Goal: Task Accomplishment & Management: Complete application form

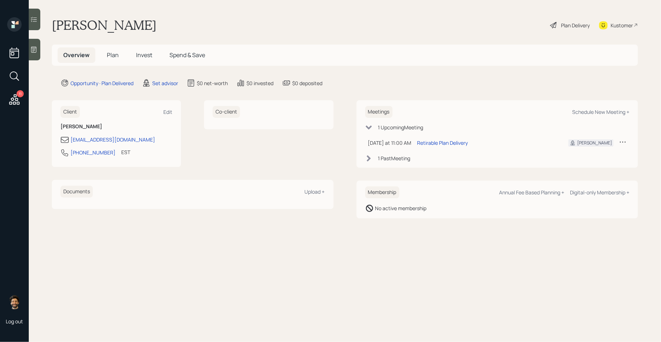
click at [149, 55] on span "Invest" at bounding box center [144, 55] width 16 height 8
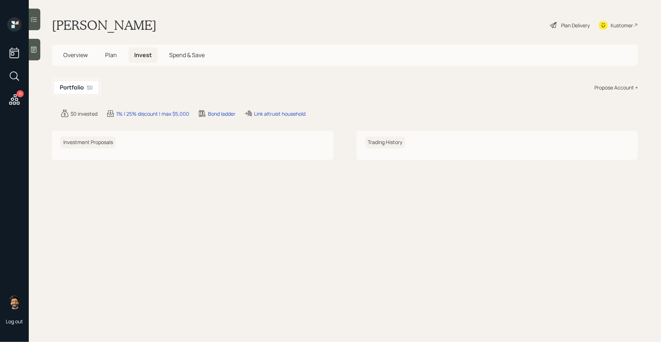
click at [118, 50] on h5 "Plan" at bounding box center [110, 54] width 23 height 15
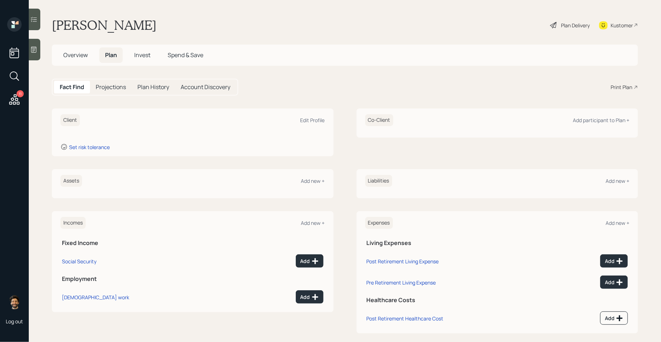
scroll to position [8, 0]
